Goal: Task Accomplishment & Management: Manage account settings

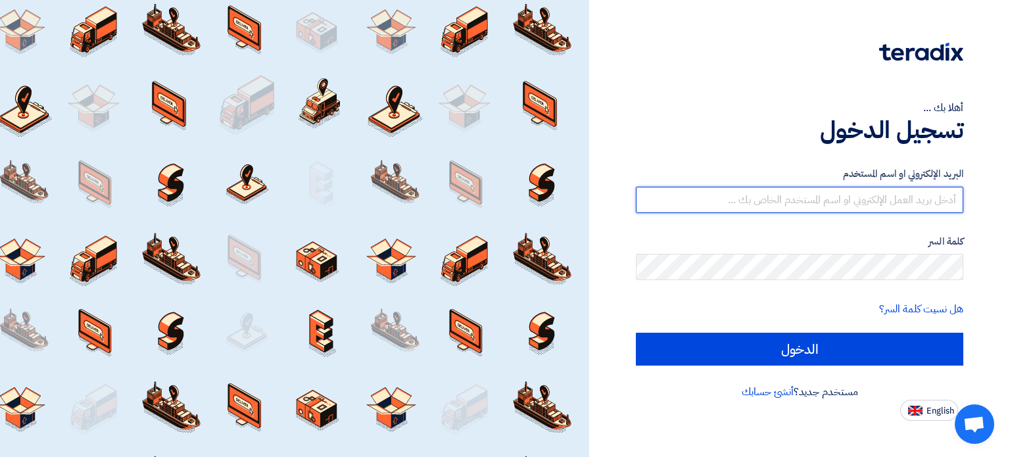
click at [847, 192] on input "text" at bounding box center [800, 200] width 328 height 26
type input "[EMAIL_ADDRESS][DOMAIN_NAME]"
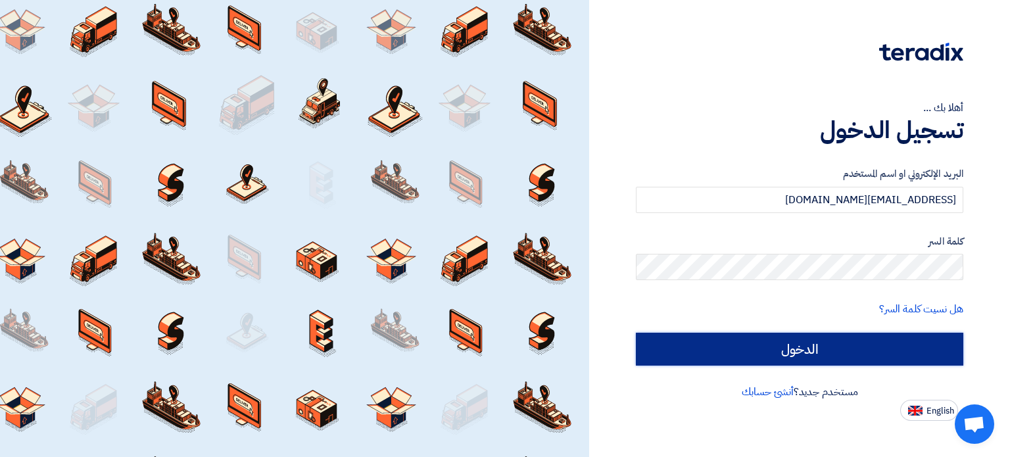
click at [802, 356] on input "الدخول" at bounding box center [800, 349] width 328 height 33
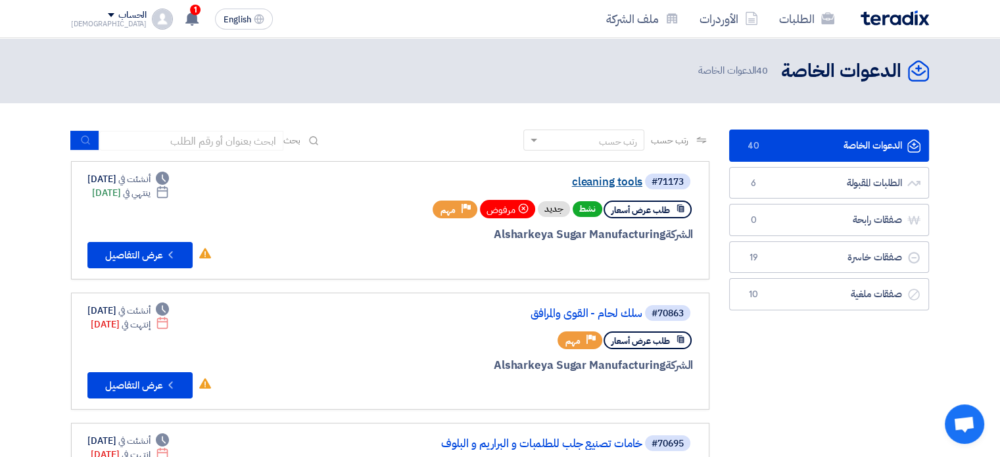
click at [602, 180] on link "cleaning tools" at bounding box center [510, 182] width 263 height 12
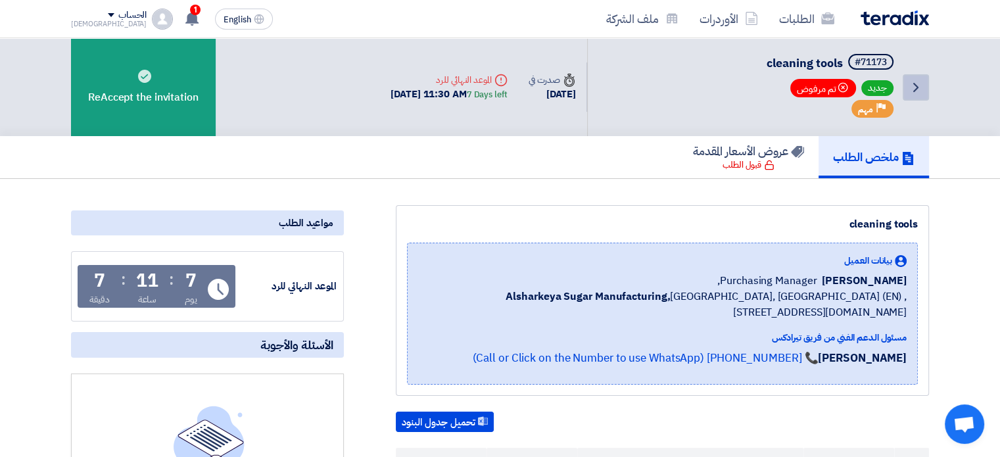
click at [912, 90] on icon "Back" at bounding box center [916, 88] width 16 height 16
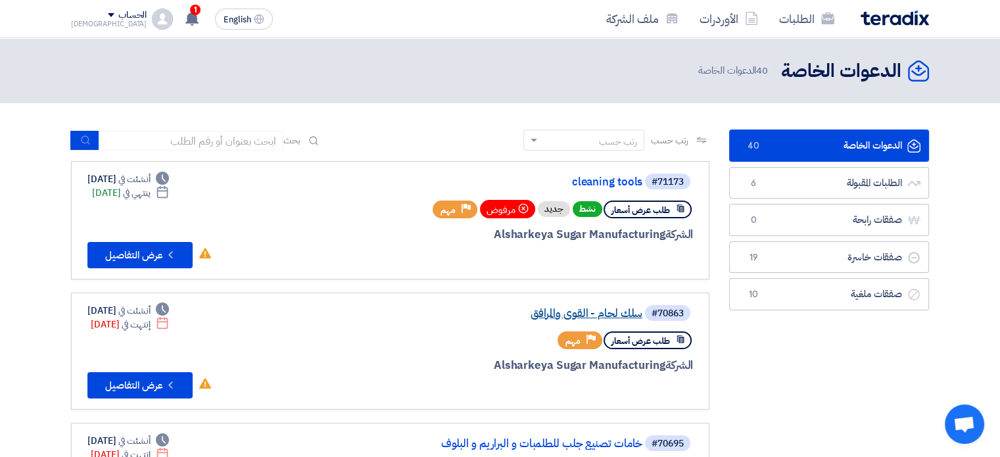
click at [563, 314] on link "سلك لحام - القوي والمرافق" at bounding box center [510, 314] width 263 height 12
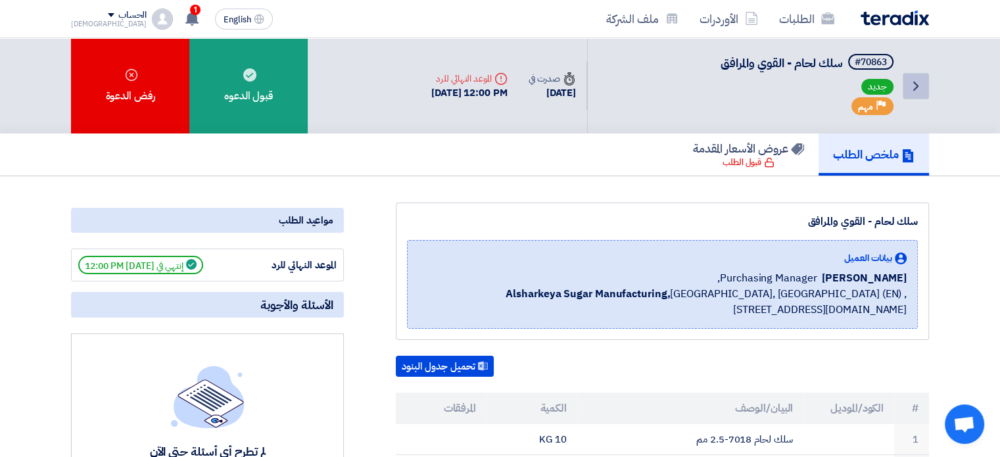
click at [917, 81] on icon "Back" at bounding box center [916, 86] width 16 height 16
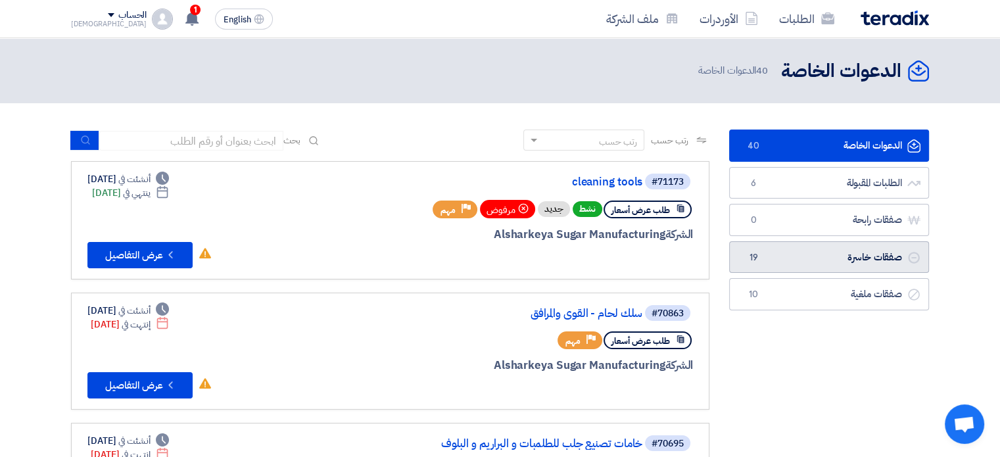
click at [777, 253] on link "صفقات خاسرة صفقات خاسرة 19" at bounding box center [829, 257] width 200 height 32
